Goal: Information Seeking & Learning: Learn about a topic

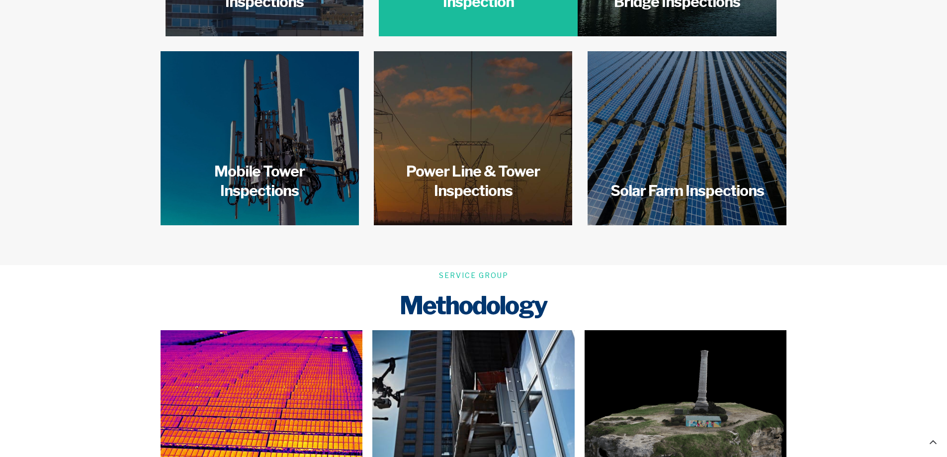
scroll to position [1691, 0]
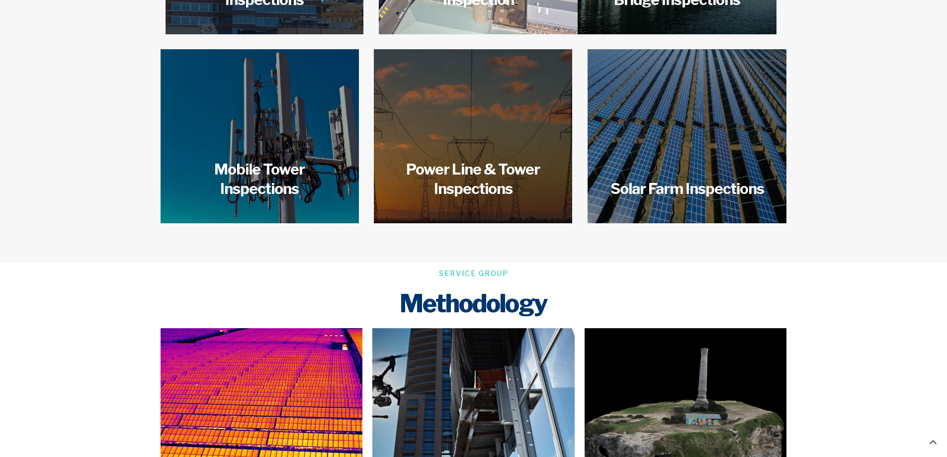
click at [716, 109] on div "Drones are incredibly useful in inspecting solar farms due to the huge reductio…" at bounding box center [687, 119] width 164 height 89
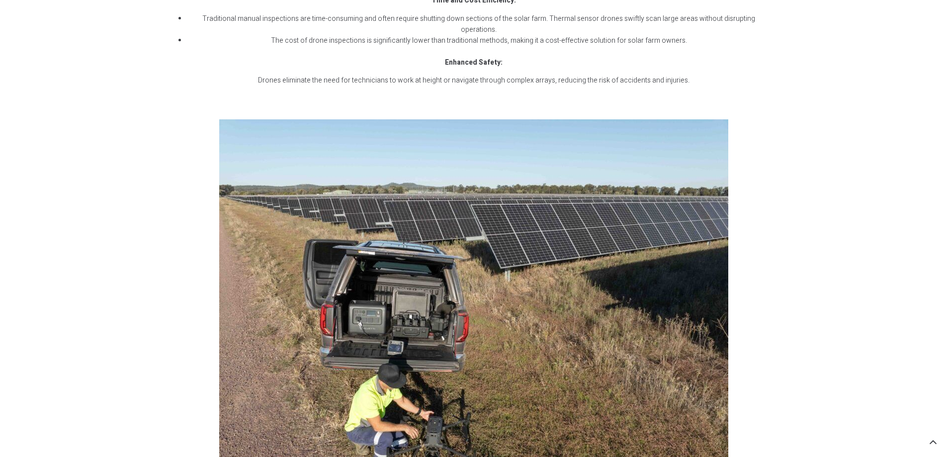
scroll to position [1691, 0]
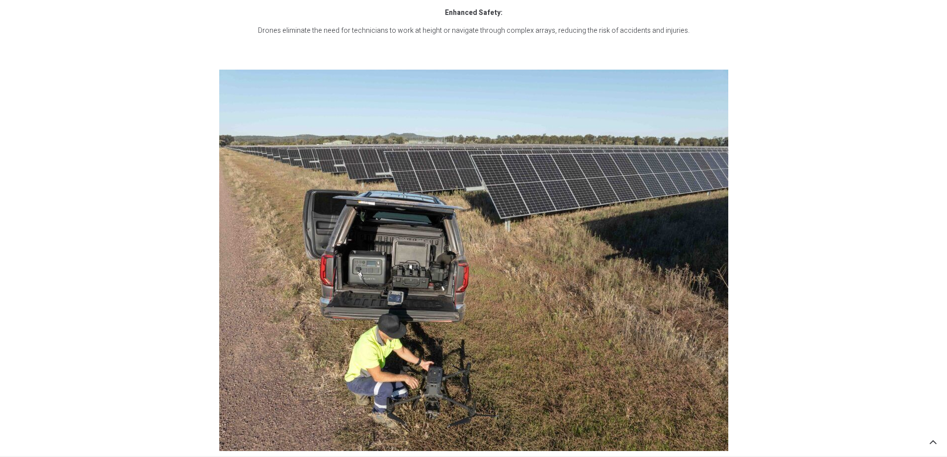
click at [415, 251] on img at bounding box center [473, 260] width 509 height 381
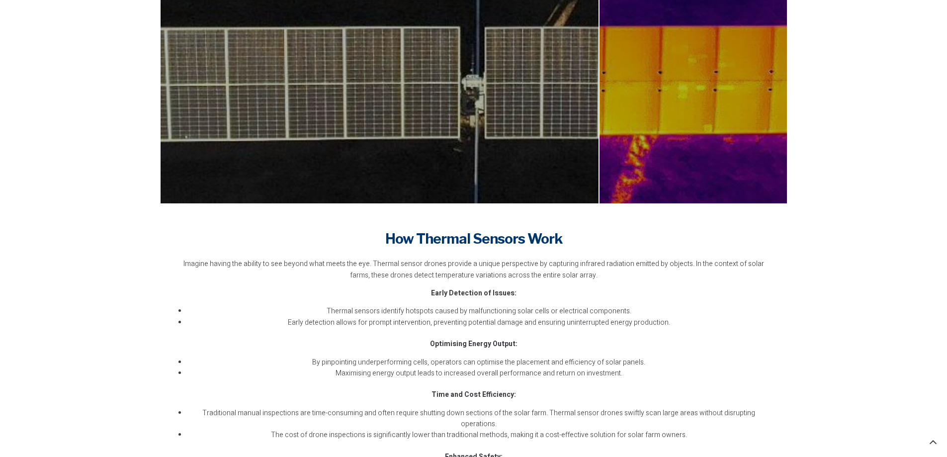
scroll to position [1189, 0]
